Goal: Information Seeking & Learning: Learn about a topic

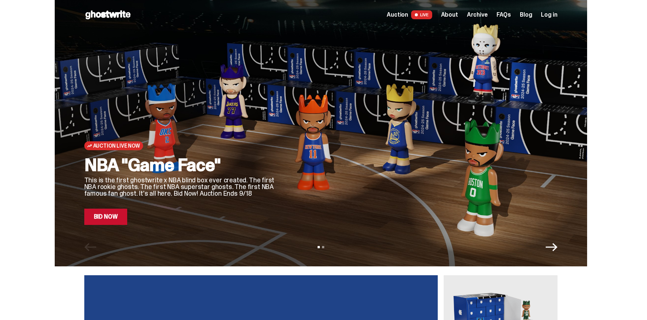
click at [458, 14] on span "About" at bounding box center [449, 15] width 17 height 6
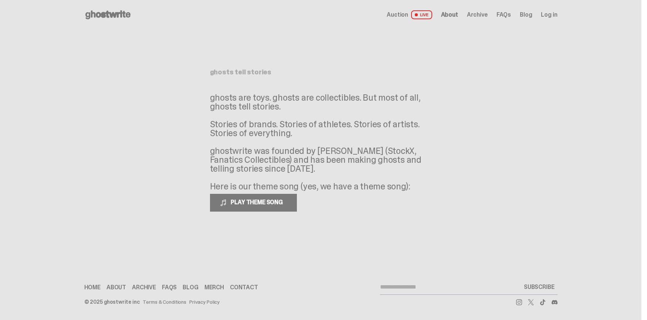
click at [343, 112] on p "ghosts are toys. ghosts are collectibles. But most of all, ghosts tell stories.…" at bounding box center [321, 142] width 222 height 98
click at [517, 14] on div "Auction LIVE About Archive FAQs Blog Log in" at bounding box center [472, 14] width 170 height 9
click at [510, 15] on span "FAQs" at bounding box center [503, 15] width 14 height 6
